Goal: Transaction & Acquisition: Obtain resource

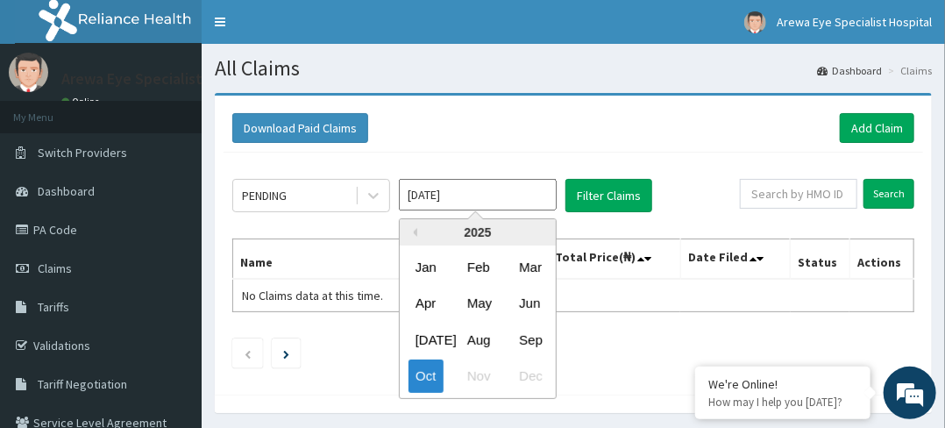
click at [484, 199] on input "Oct 2025" at bounding box center [478, 195] width 158 height 32
click at [538, 338] on div "Sep" at bounding box center [529, 340] width 35 height 32
type input "Sep 2025"
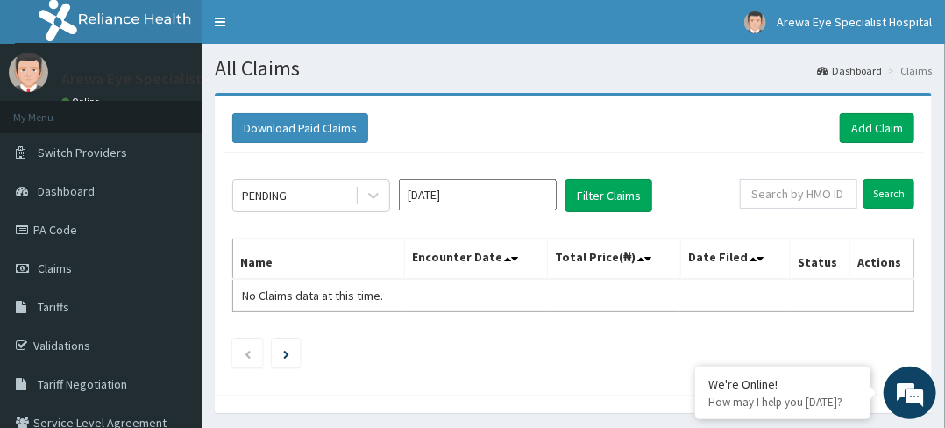
click at [538, 339] on ul at bounding box center [573, 354] width 682 height 30
click at [596, 192] on button "Filter Claims" at bounding box center [609, 195] width 87 height 33
click at [338, 132] on button "Download Paid Claims" at bounding box center [300, 128] width 136 height 30
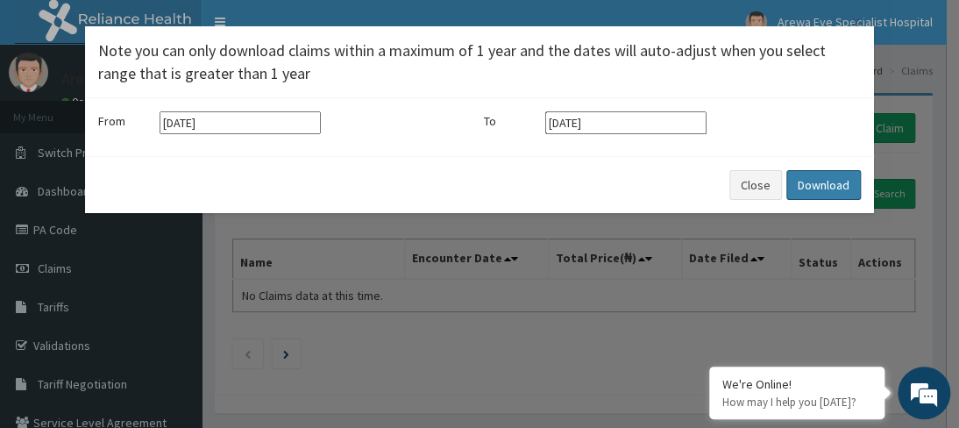
click at [817, 187] on button "Download" at bounding box center [824, 185] width 75 height 30
click at [758, 181] on button "Close" at bounding box center [756, 185] width 53 height 30
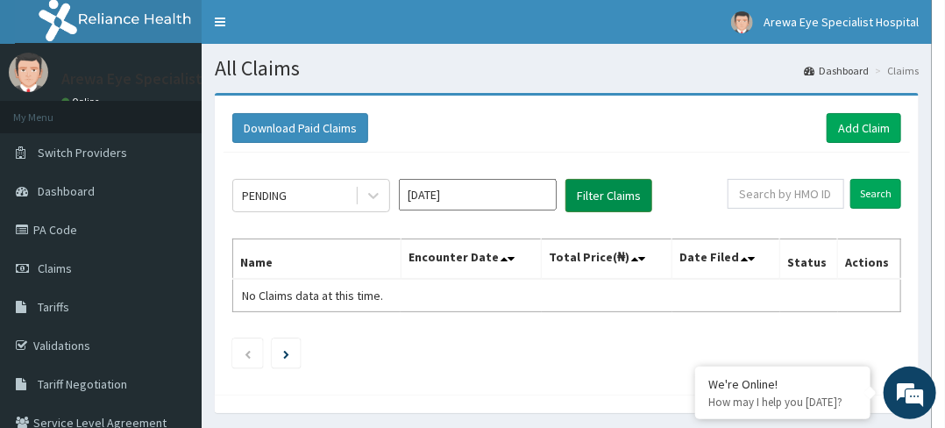
click at [612, 197] on button "Filter Claims" at bounding box center [609, 195] width 87 height 33
click at [80, 231] on link "PA Code" at bounding box center [101, 229] width 202 height 39
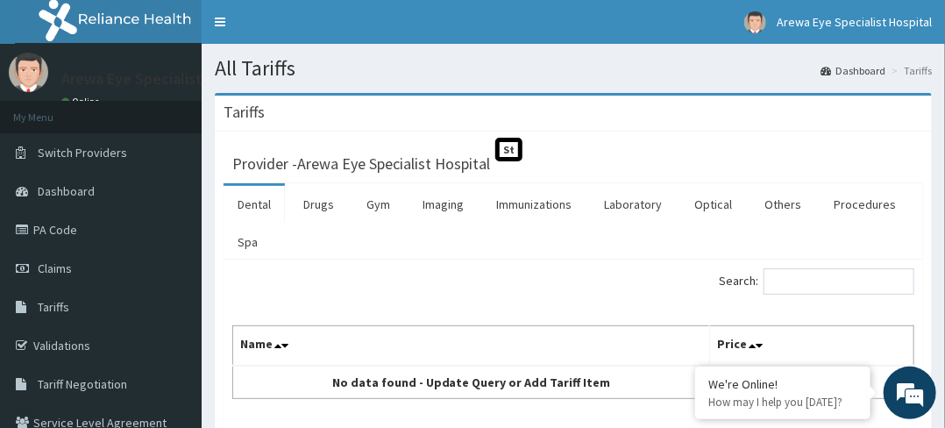
click at [716, 218] on link "Optical" at bounding box center [714, 204] width 66 height 37
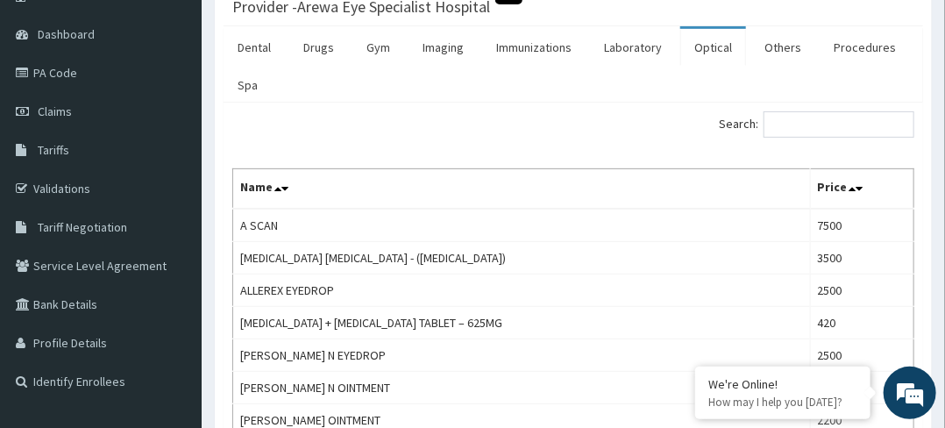
scroll to position [161, 0]
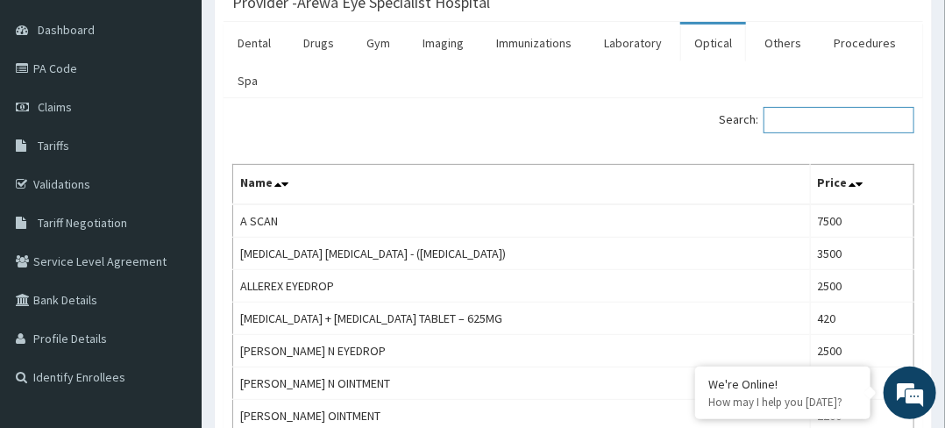
click at [849, 125] on input "Search:" at bounding box center [839, 120] width 151 height 26
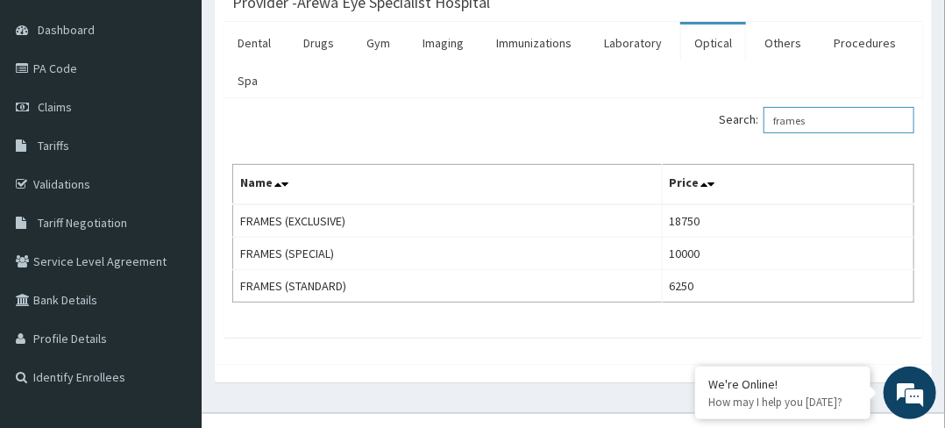
scroll to position [189, 0]
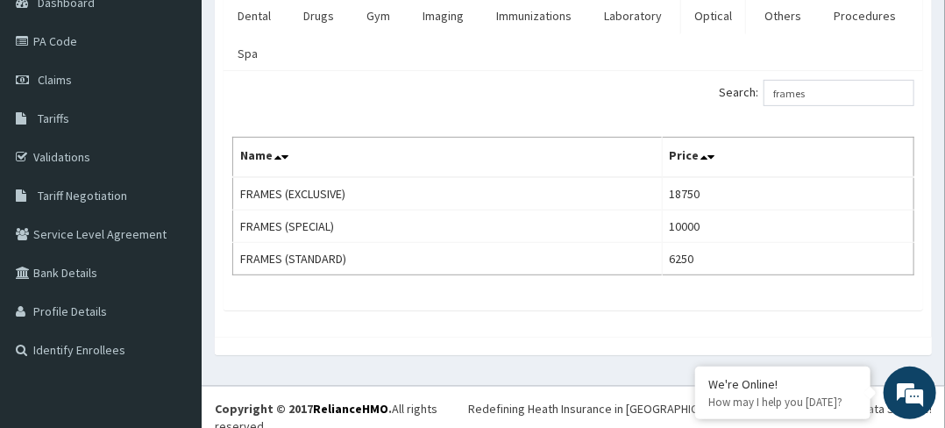
click at [836, 217] on td "10000" at bounding box center [788, 226] width 252 height 32
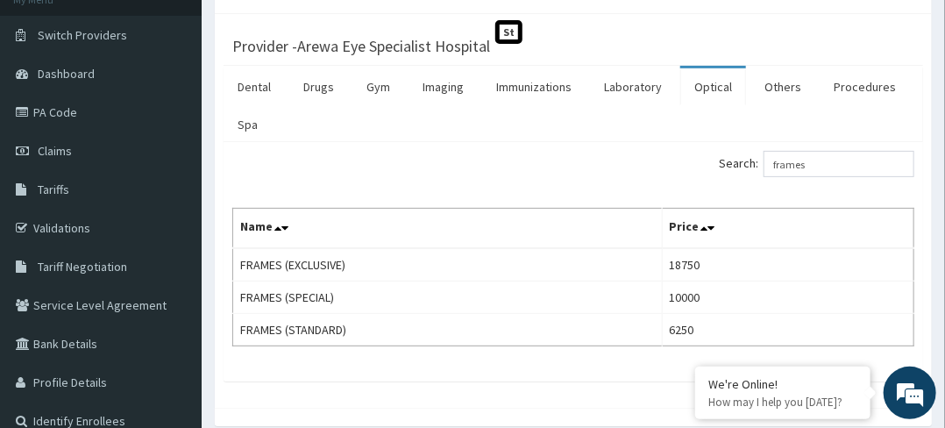
scroll to position [0, 0]
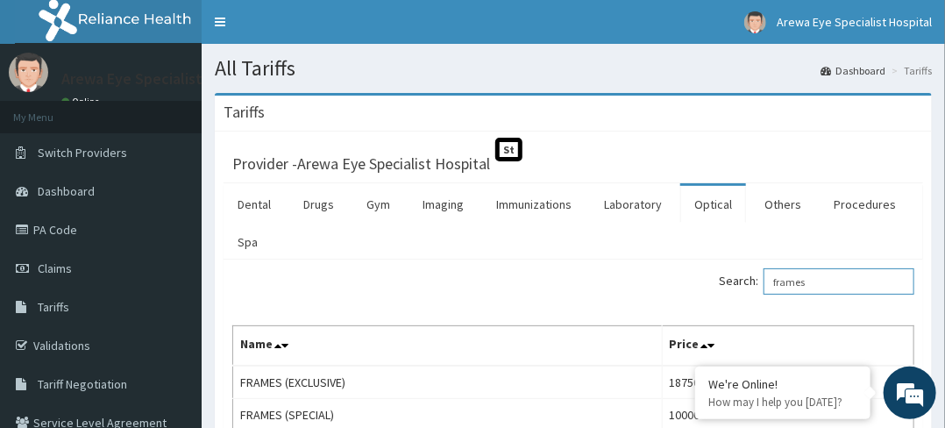
click at [859, 277] on input "frames" at bounding box center [839, 281] width 151 height 26
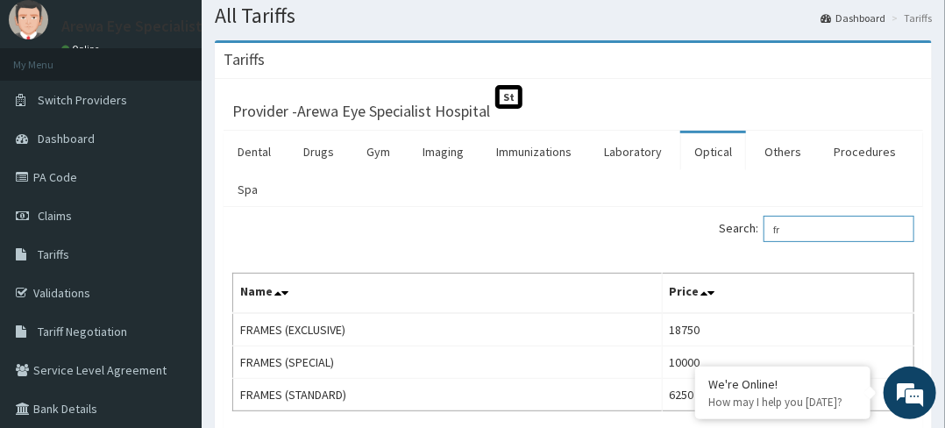
scroll to position [66, 0]
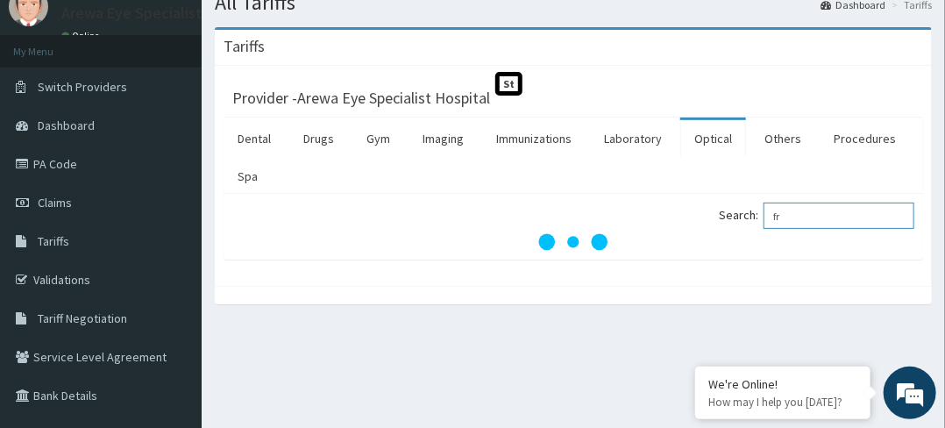
type input "f"
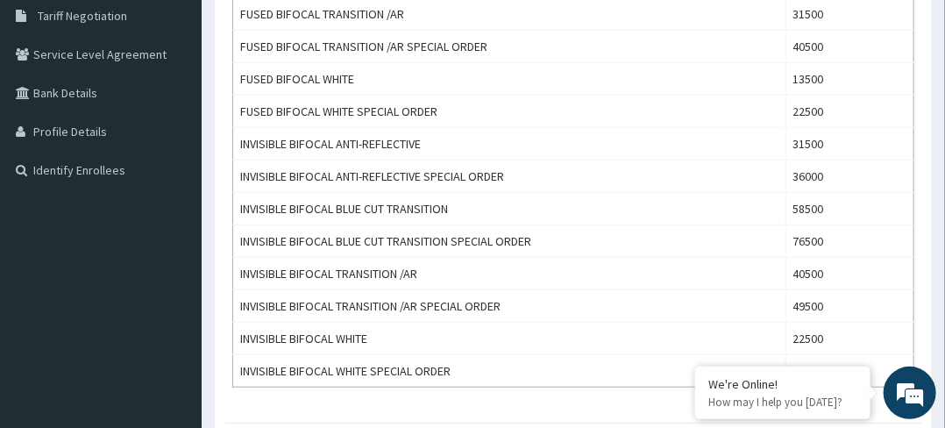
scroll to position [364, 0]
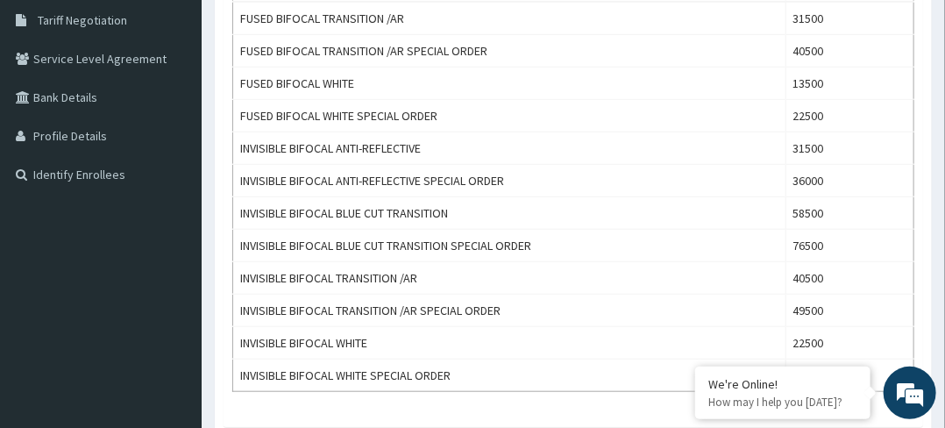
type input "bifo"
